Goal: Task Accomplishment & Management: Complete application form

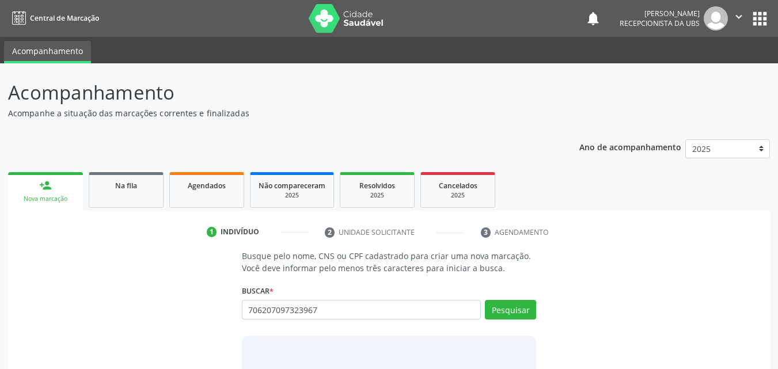
type input "706207097323967"
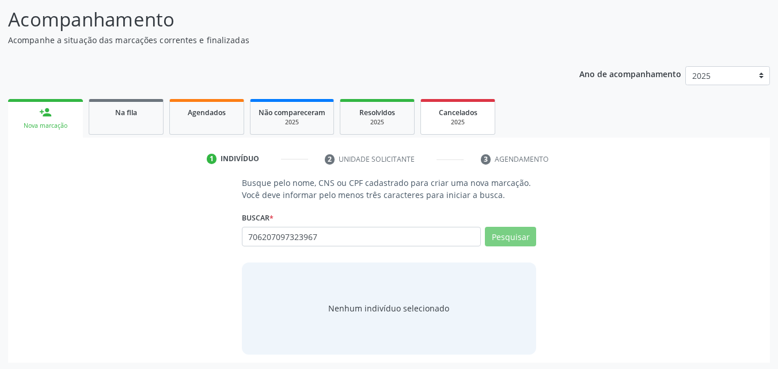
scroll to position [75, 0]
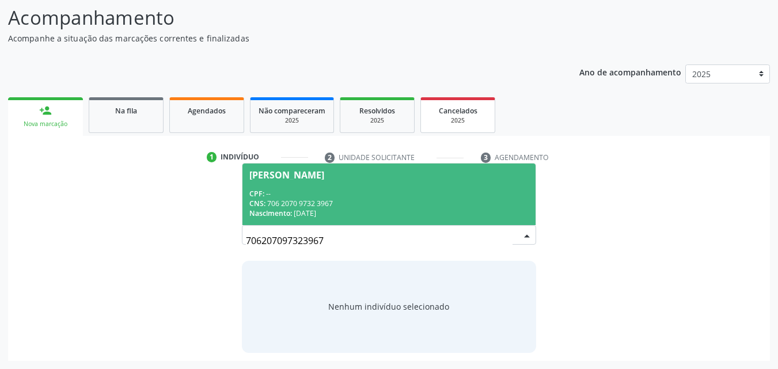
click at [453, 207] on div "CNS: 706 2070 9732 3967" at bounding box center [389, 204] width 280 height 10
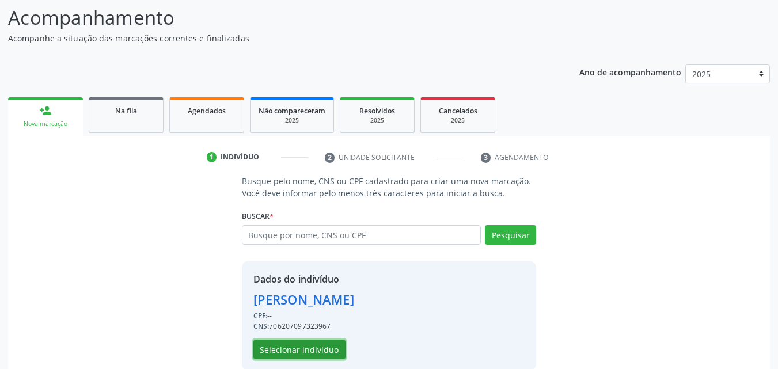
click at [312, 340] on button "Selecionar indivíduo" at bounding box center [299, 350] width 92 height 20
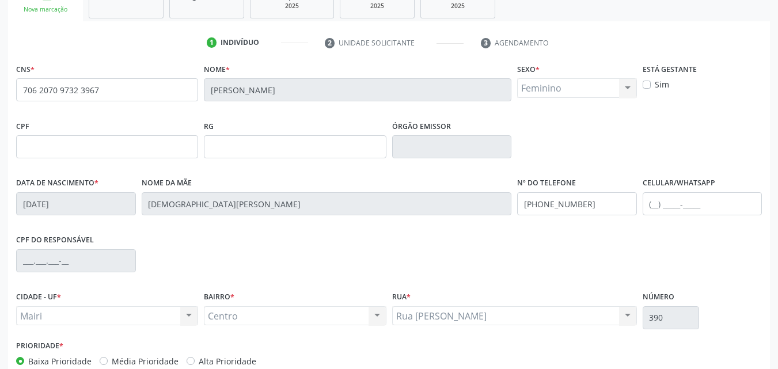
scroll to position [190, 0]
click at [663, 205] on input "text" at bounding box center [703, 203] width 120 height 23
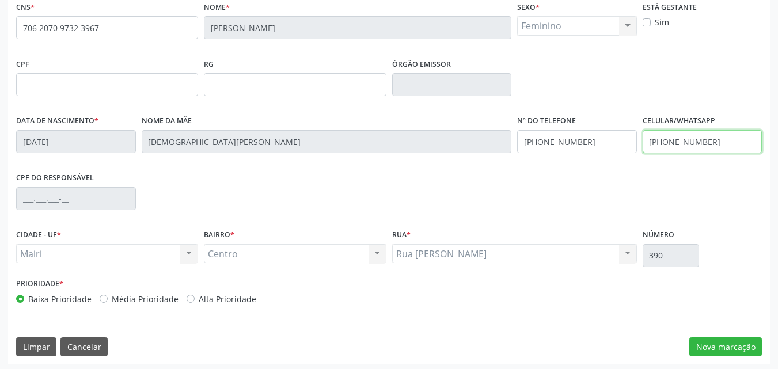
scroll to position [255, 0]
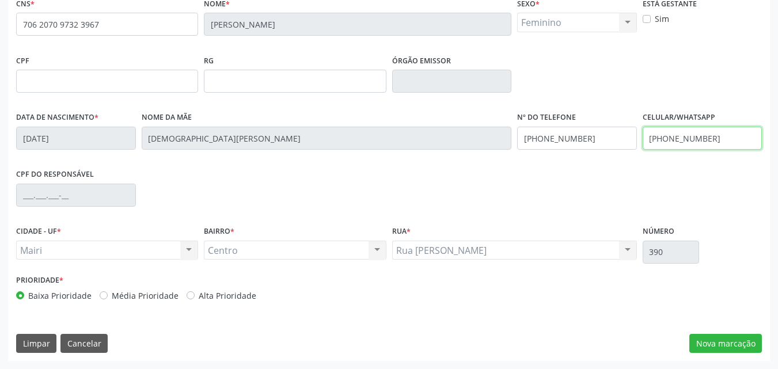
type input "[PHONE_NUMBER]"
click at [221, 298] on label "Alta Prioridade" at bounding box center [228, 296] width 58 height 12
click at [195, 298] on input "Alta Prioridade" at bounding box center [191, 295] width 8 height 10
radio input "true"
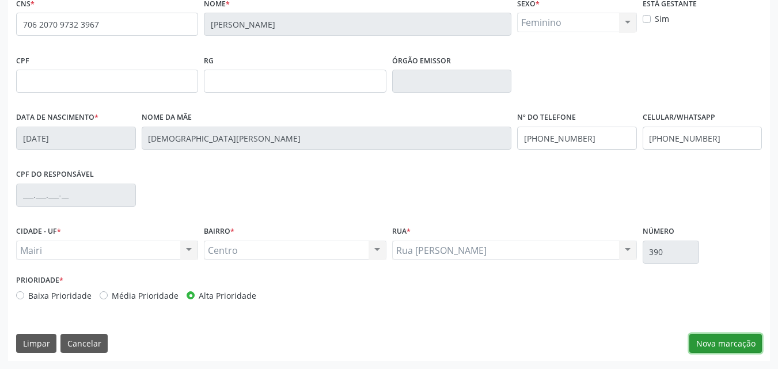
click at [697, 349] on button "Nova marcação" at bounding box center [725, 344] width 73 height 20
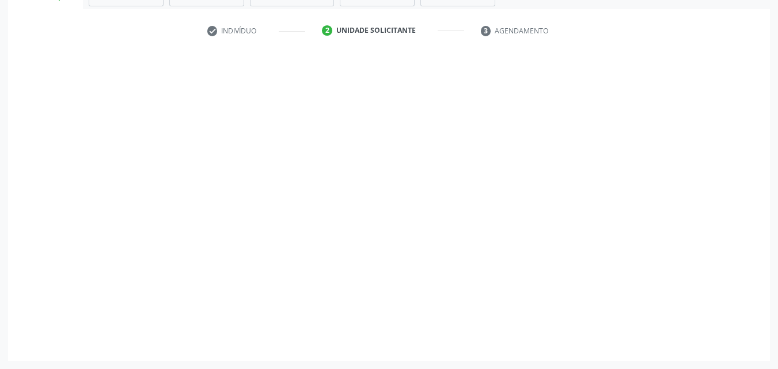
scroll to position [202, 0]
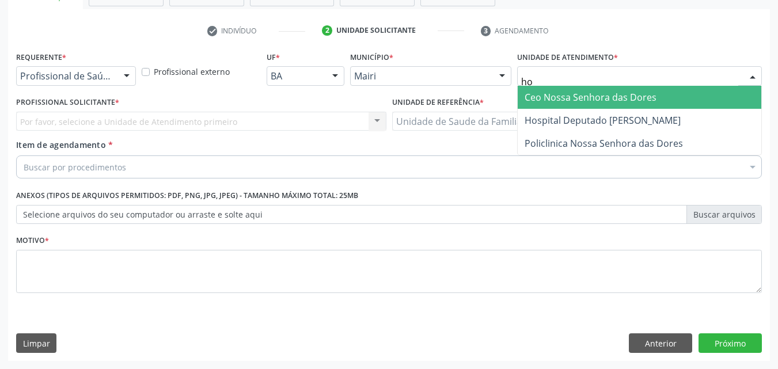
type input "hos"
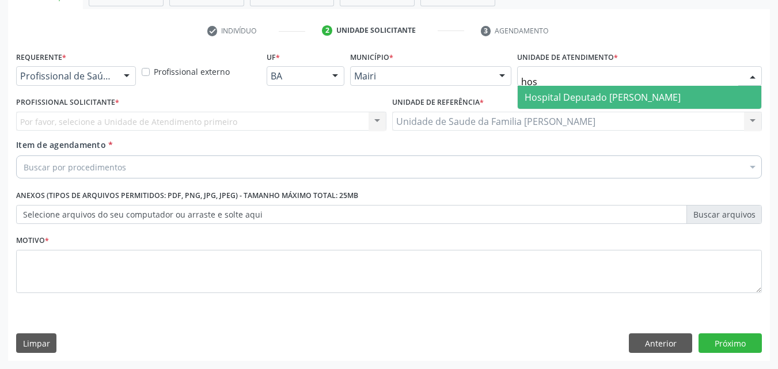
click at [565, 97] on span "Hospital Deputado [PERSON_NAME]" at bounding box center [603, 97] width 156 height 13
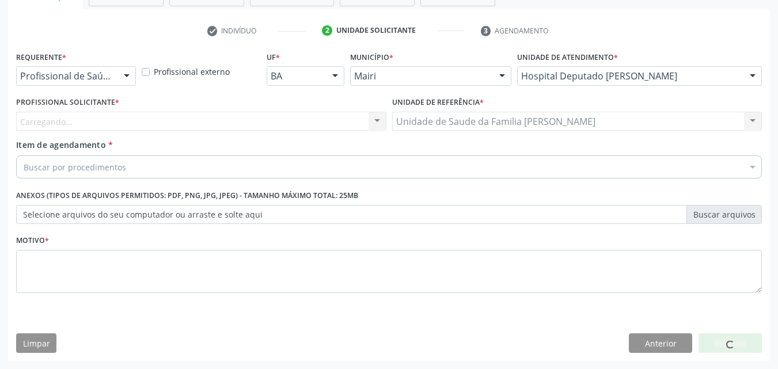
click at [97, 131] on div "Profissional Solicitante * [GEOGRAPHIC_DATA]... Nenhum resultado encontrado par…" at bounding box center [201, 116] width 376 height 45
click at [92, 125] on div "Carregando... Nenhum resultado encontrado para: " " Não há nenhuma opção para s…" at bounding box center [201, 122] width 370 height 20
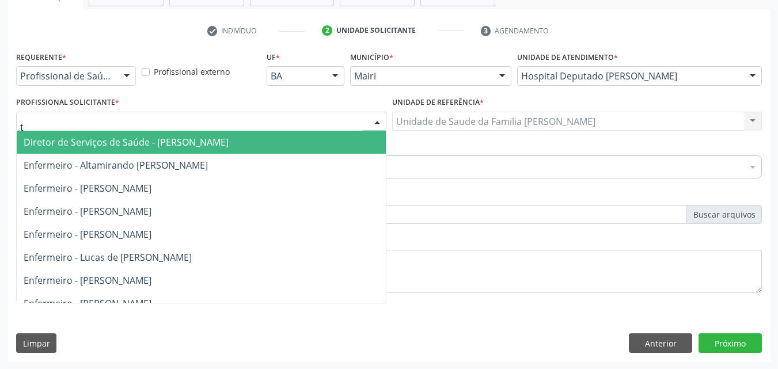
type input "ta"
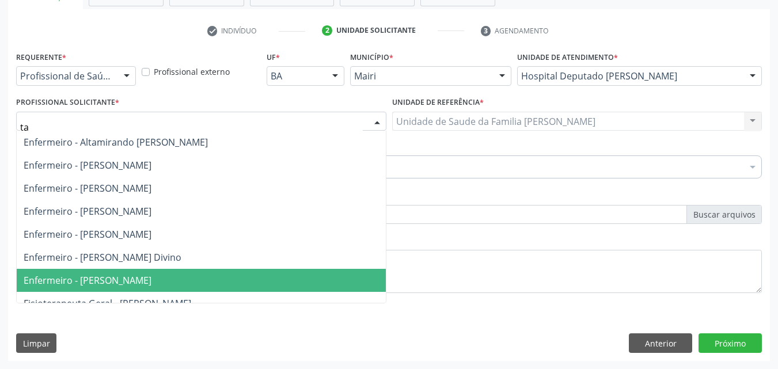
click at [119, 271] on span "Enfermeiro - [PERSON_NAME]" at bounding box center [201, 280] width 369 height 23
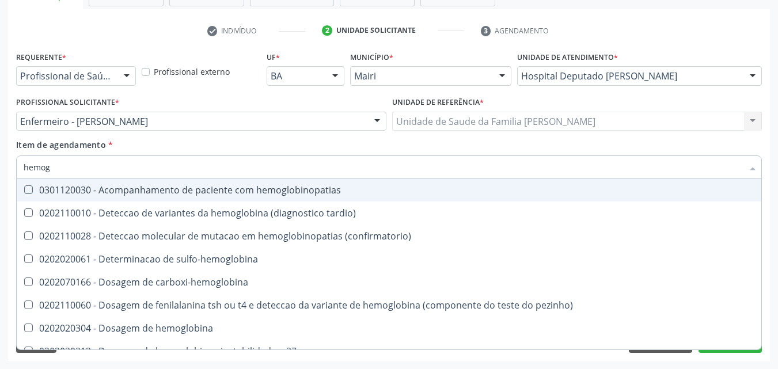
type input "hemogr"
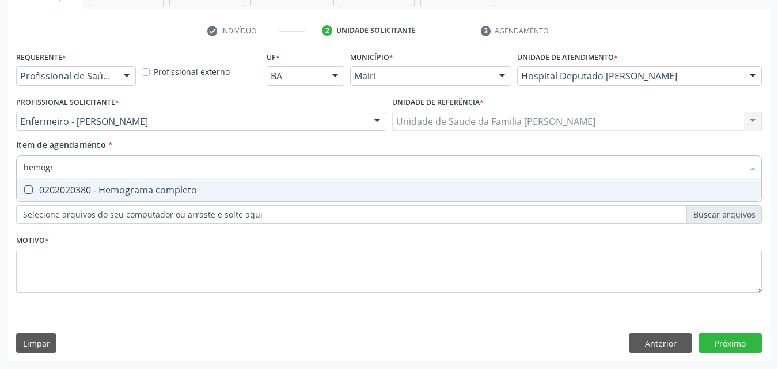
click at [121, 196] on span "0202020380 - Hemograma completo" at bounding box center [389, 189] width 744 height 23
checkbox completo "true"
type input "hemog"
checkbox completo "false"
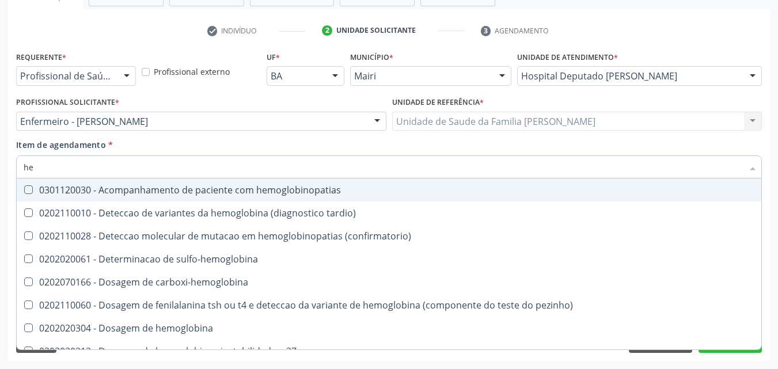
type input "h"
checkbox completo "false"
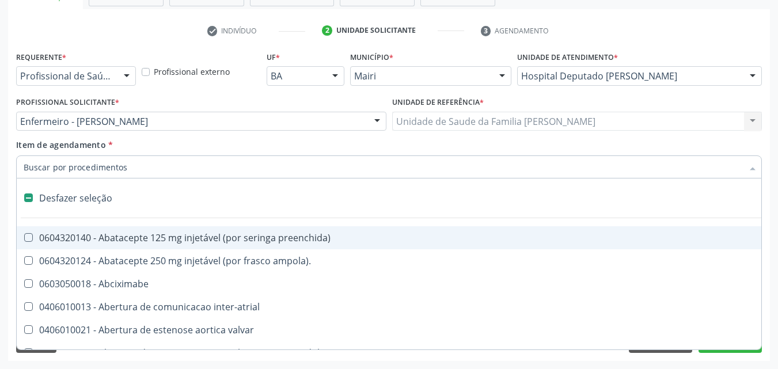
type input "h"
checkbox joelho "true"
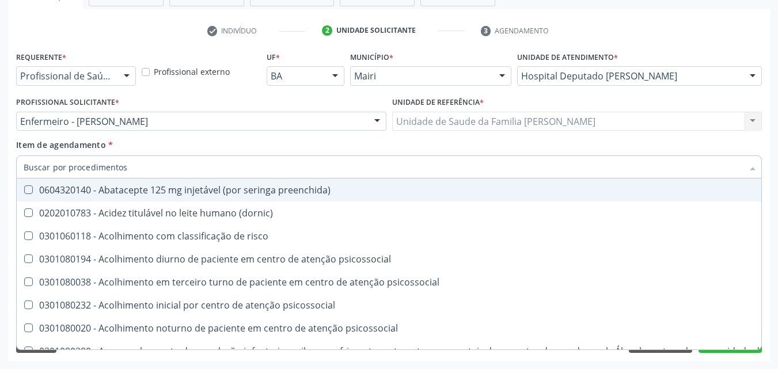
checkbox completo "false"
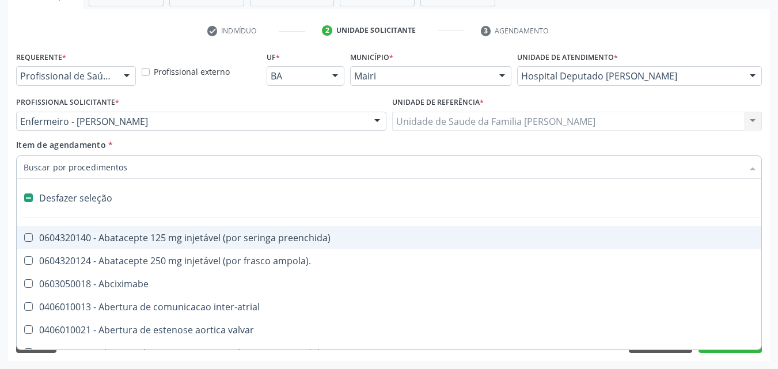
type input "g"
checkbox adolescente\) "true"
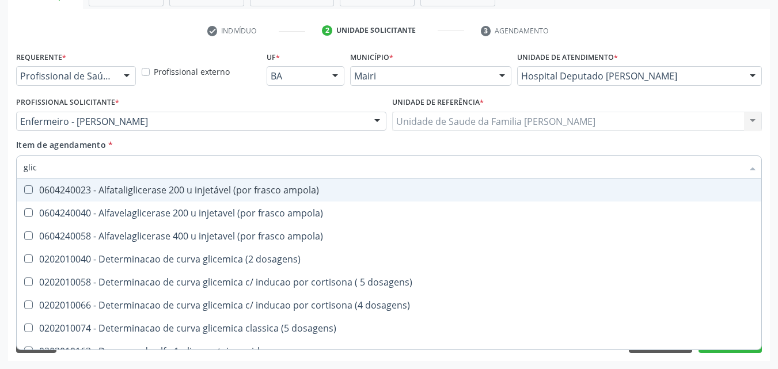
type input "glico"
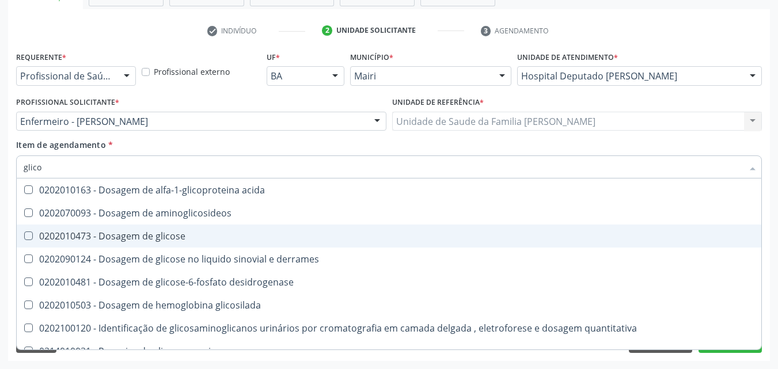
click at [125, 231] on div "0202010473 - Dosagem de glicose" at bounding box center [389, 235] width 731 height 9
checkbox glicose "true"
type input "glic"
checkbox glicose "false"
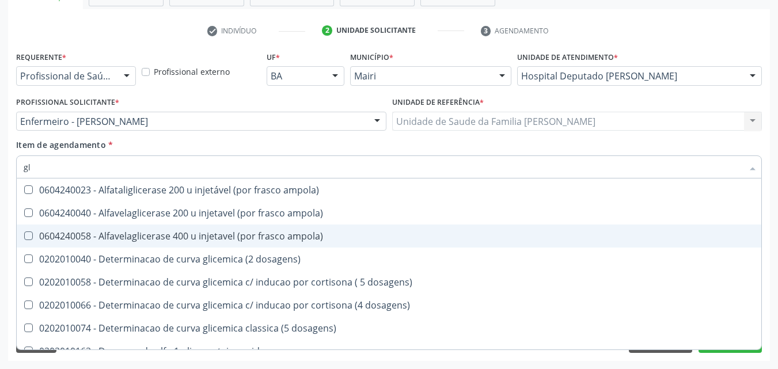
type input "g"
checkbox glicose "false"
checkbox derrames "false"
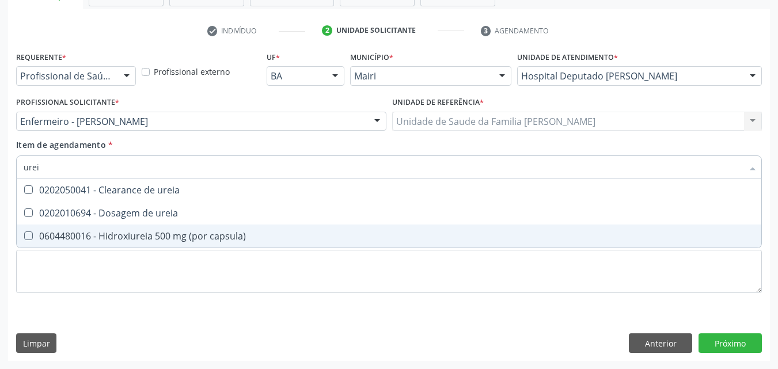
type input "ureia"
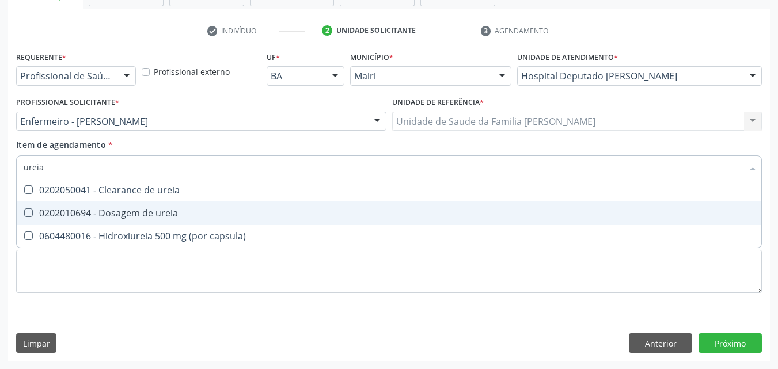
click at [127, 212] on div "0202010694 - Dosagem de ureia" at bounding box center [389, 212] width 731 height 9
checkbox ureia "true"
type input "u"
checkbox ureia "false"
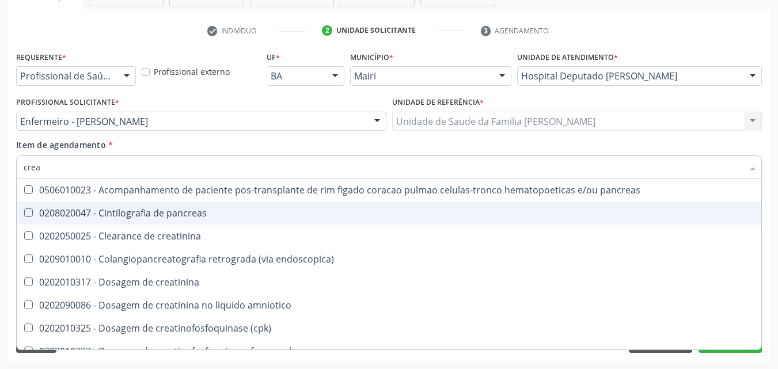
type input "creat"
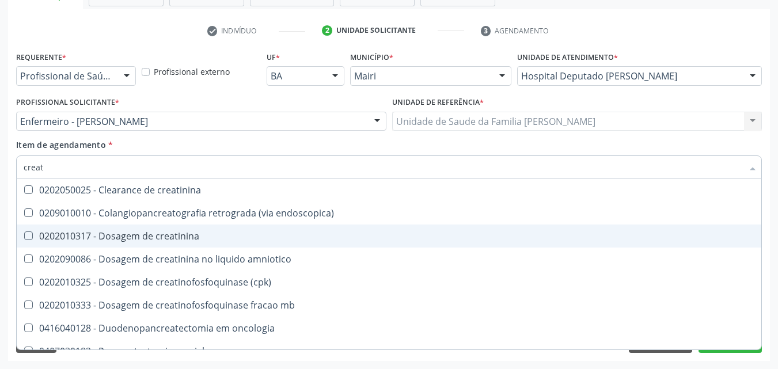
click at [124, 229] on span "0202010317 - Dosagem de creatinina" at bounding box center [389, 236] width 744 height 23
checkbox creatinina "true"
type input "crea"
checkbox creatinina "false"
checkbox \(cpk\) "true"
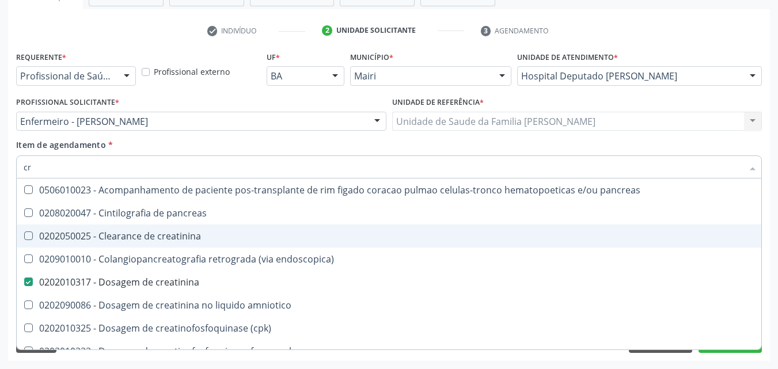
type input "c"
checkbox creatinina "false"
checkbox oncologia "false"
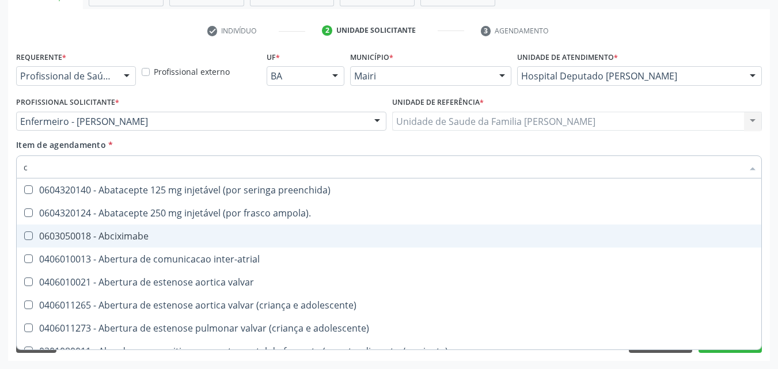
type input "co"
checkbox comprimido\) "true"
checkbox osseo "true"
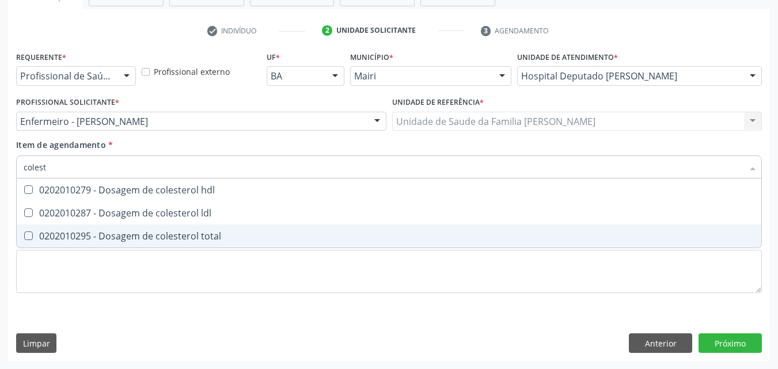
type input "coleste"
click at [124, 227] on span "0202010295 - Dosagem de colesterol total" at bounding box center [389, 236] width 744 height 23
checkbox total "true"
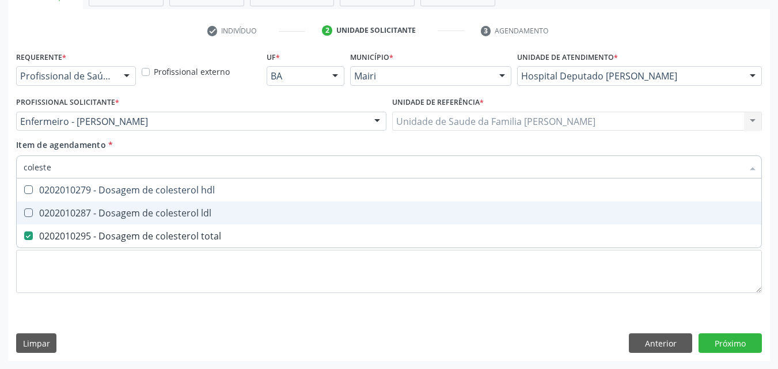
click at [124, 218] on div "0202010287 - Dosagem de colesterol ldl" at bounding box center [389, 212] width 731 height 9
checkbox ldl "true"
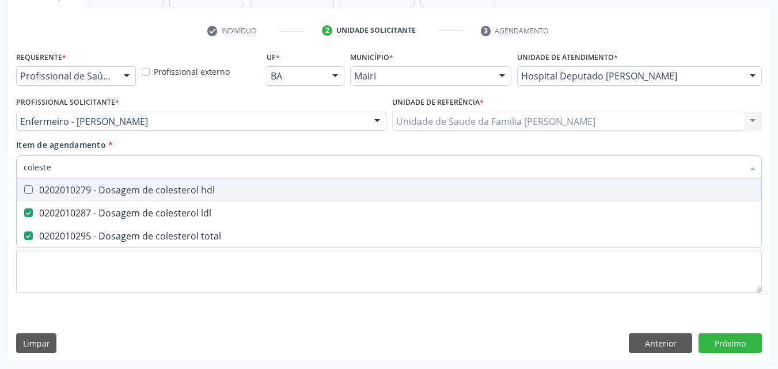
click at [124, 194] on div "0202010279 - Dosagem de colesterol hdl" at bounding box center [389, 189] width 731 height 9
checkbox hdl "true"
type input "c"
checkbox hdl "false"
checkbox ldl "false"
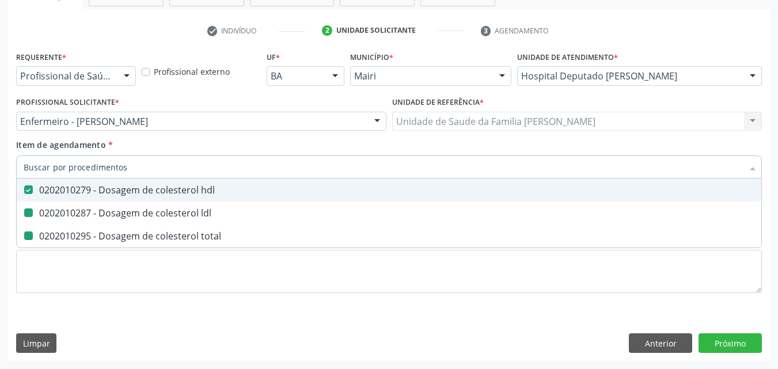
checkbox total "false"
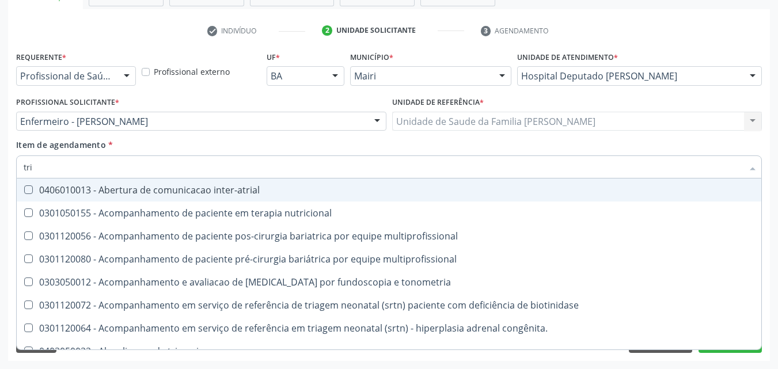
type input "trig"
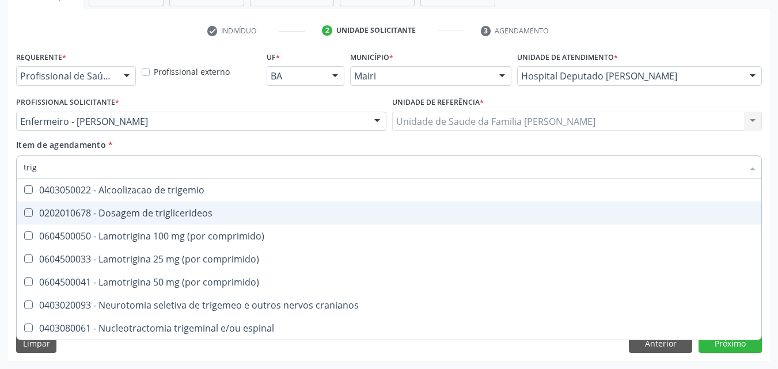
click at [136, 211] on div "0202010678 - Dosagem de triglicerideos" at bounding box center [389, 212] width 731 height 9
checkbox triglicerideos "true"
type input "tri"
checkbox triglicerideos "false"
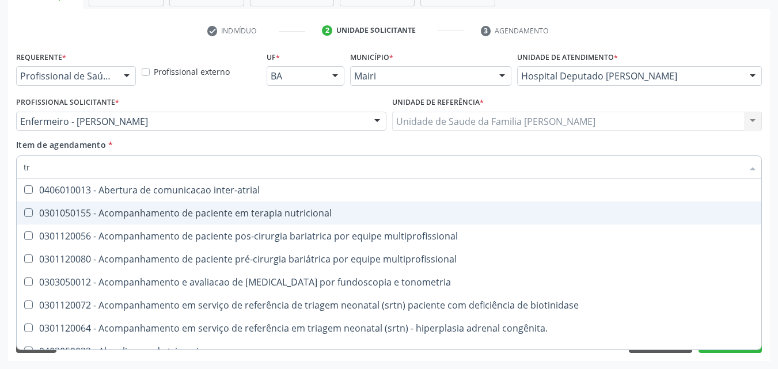
type input "t"
checkbox triglicerideos "false"
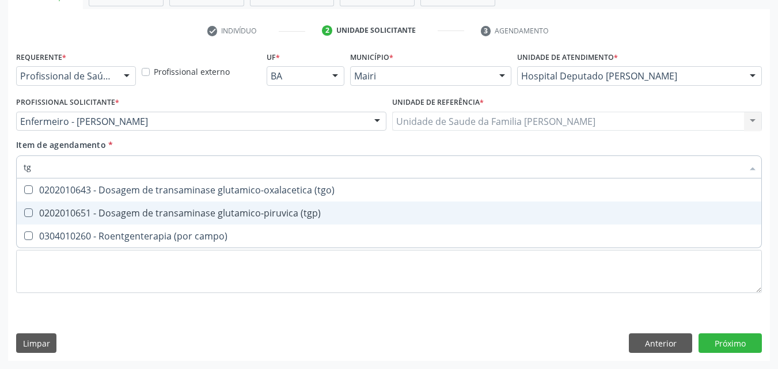
type input "tgp"
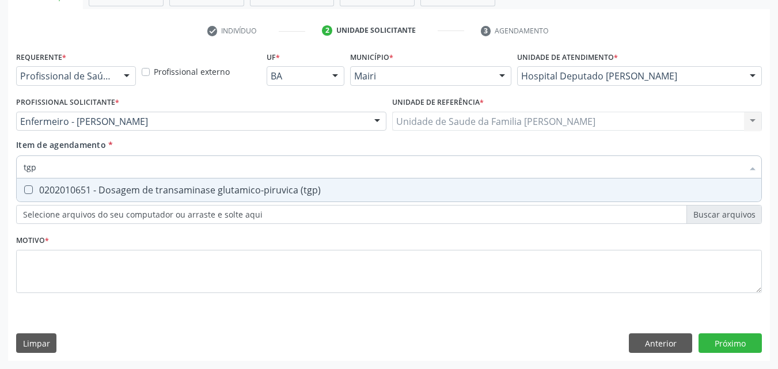
click at [142, 190] on div "0202010651 - Dosagem de transaminase glutamico-piruvica (tgp)" at bounding box center [389, 189] width 731 height 9
checkbox \(tgp\) "true"
type input "tg"
checkbox \(tgp\) "false"
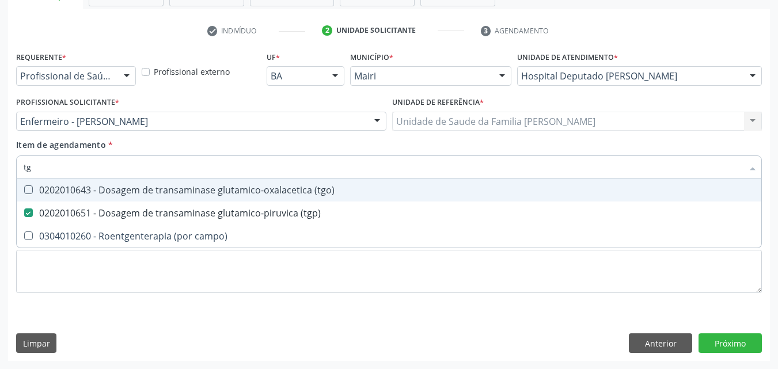
type input "tgo"
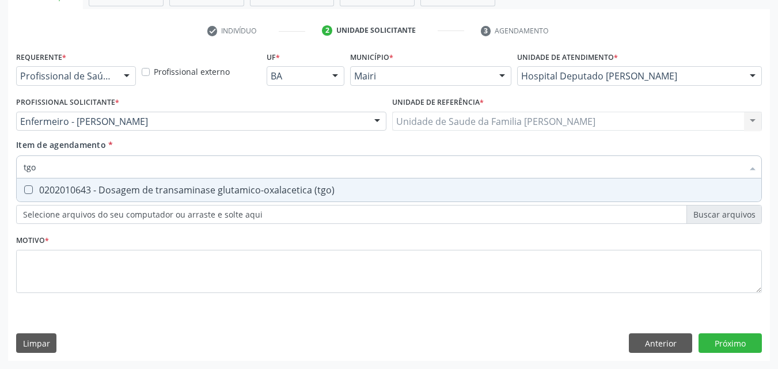
click at [142, 190] on div "0202010643 - Dosagem de transaminase glutamico-oxalacetica (tgo)" at bounding box center [389, 189] width 731 height 9
checkbox \(tgo\) "true"
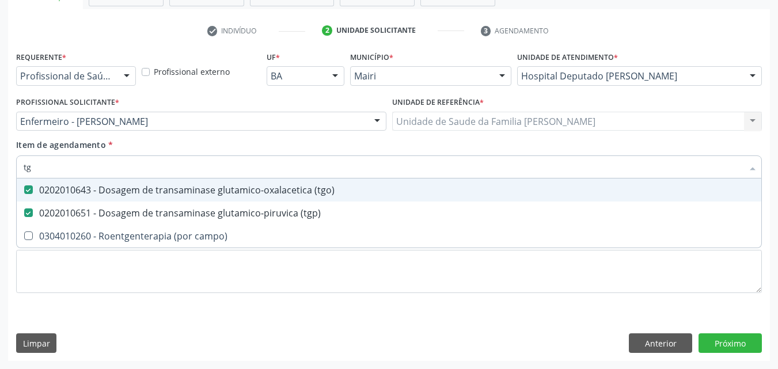
type input "t"
checkbox \(tgo\) "false"
checkbox \(tgp\) "false"
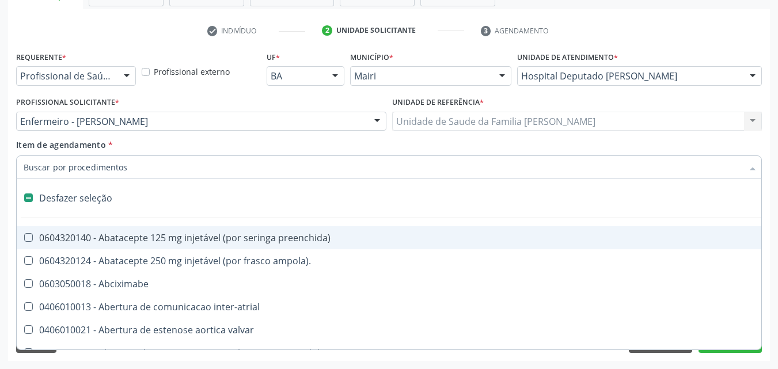
type input "p"
checkbox base "true"
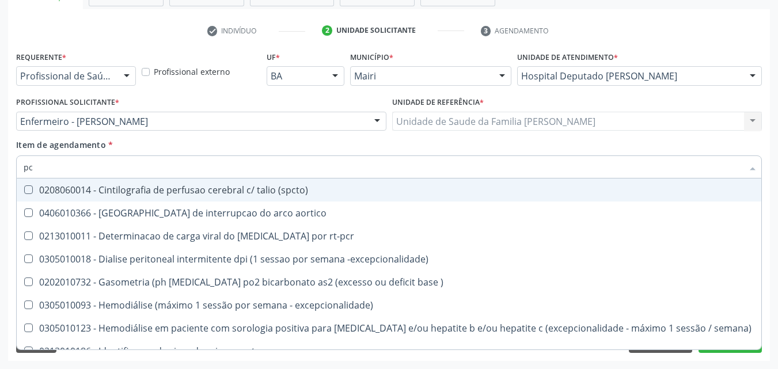
type input "pcr"
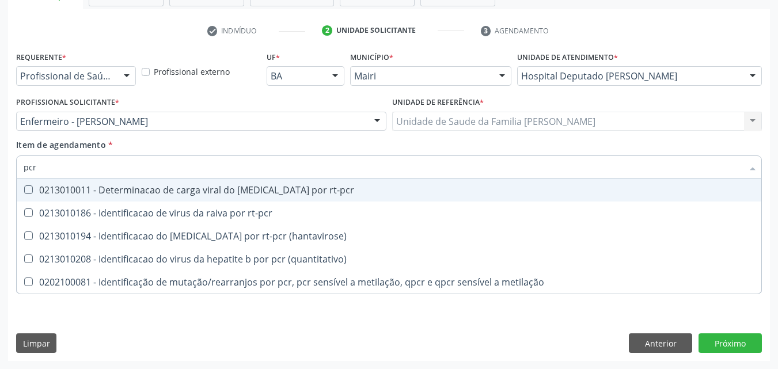
click at [176, 193] on div "0213010011 - Determinacao de carga viral do [MEDICAL_DATA] por rt-pcr" at bounding box center [389, 189] width 731 height 9
checkbox rt-pcr "true"
type input "pc"
checkbox rt-pcr "false"
checkbox \(hantavirose\) "true"
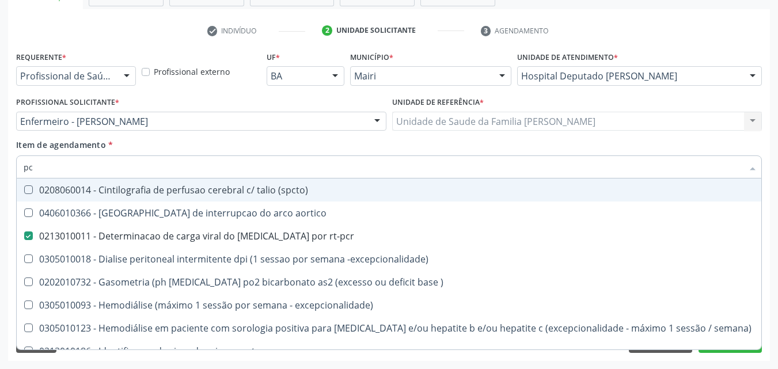
type input "p"
checkbox rt-pcr "false"
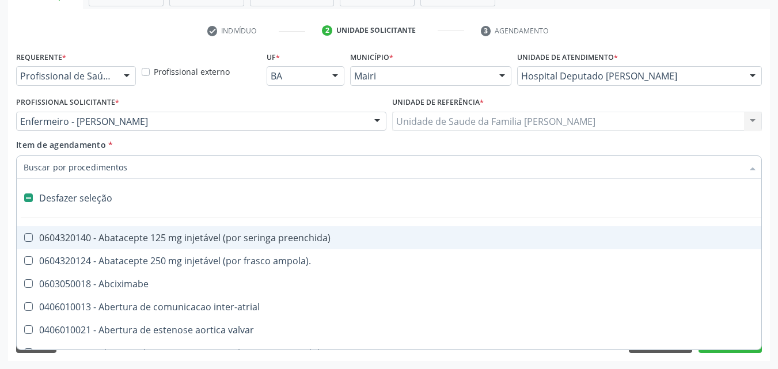
type input "v"
checkbox implantavel "true"
checkbox \(unilateral\) "true"
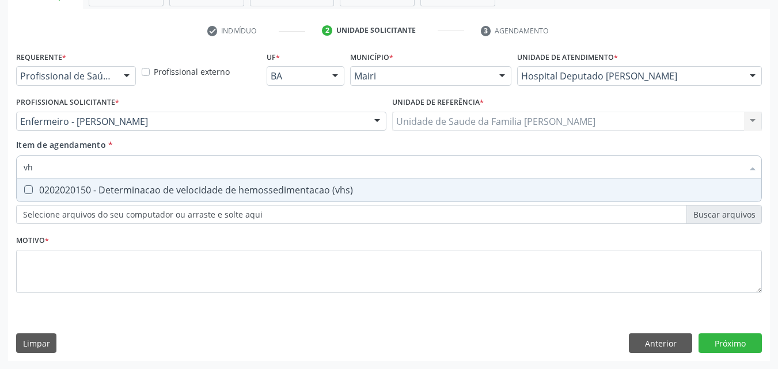
type input "vhs"
click at [176, 193] on div "0202020150 - Determinacao de velocidade de hemossedimentacao (vhs)" at bounding box center [389, 189] width 731 height 9
checkbox \(vhs\) "true"
type input "v"
checkbox \(vhs\) "false"
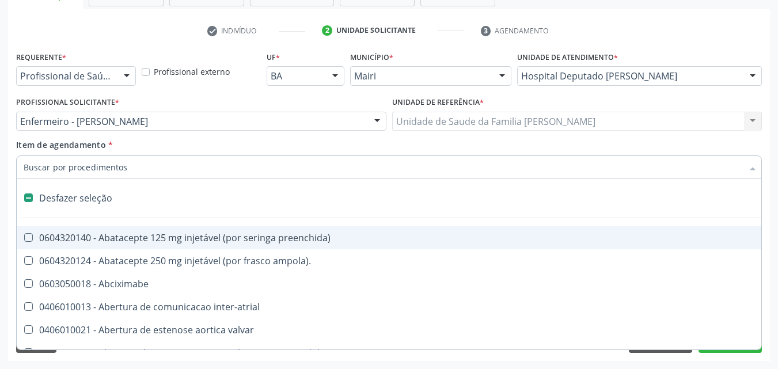
type input "u"
checkbox sexual "true"
checkbox aparentado "true"
checkbox transplante "true"
type input "ur"
